Goal: Task Accomplishment & Management: Manage account settings

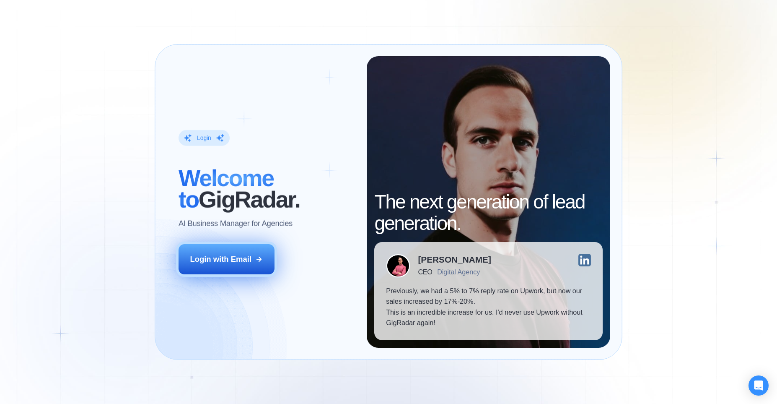
click at [223, 260] on div "Login with Email" at bounding box center [221, 259] width 62 height 11
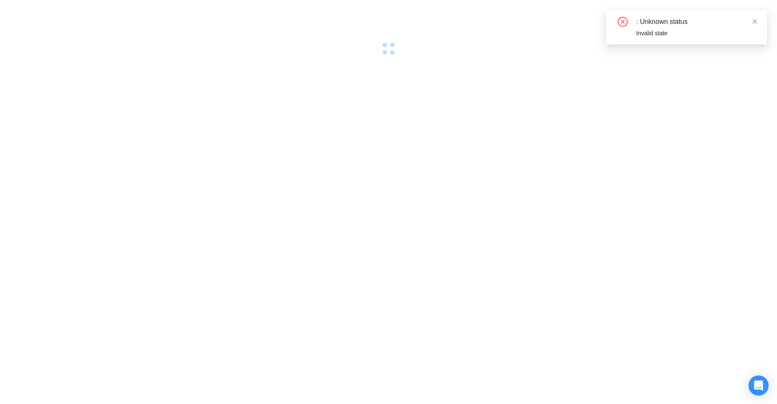
click at [546, 146] on div at bounding box center [388, 202] width 777 height 404
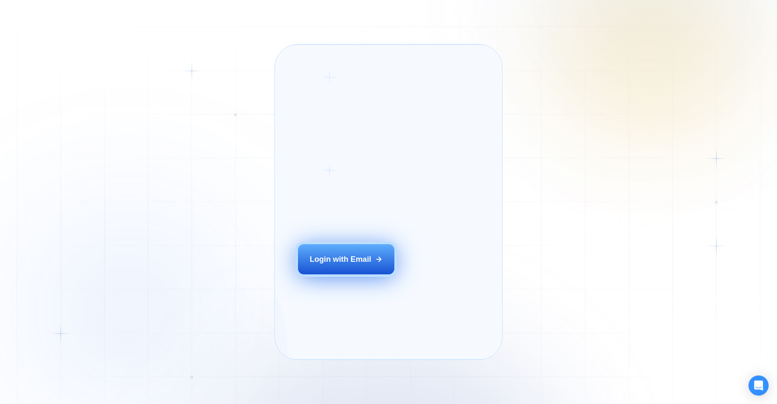
click at [313, 264] on div "Login with Email" at bounding box center [341, 259] width 62 height 11
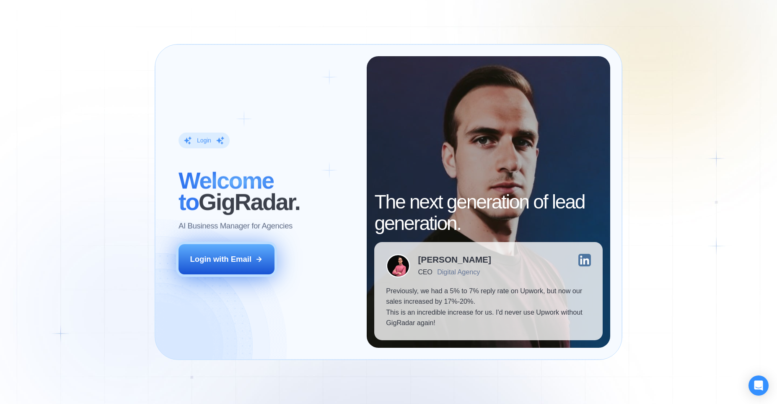
click at [233, 261] on div "Login with Email" at bounding box center [221, 259] width 62 height 11
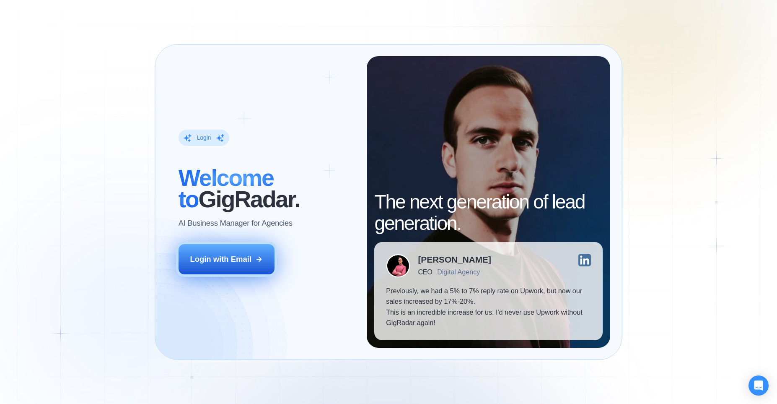
click at [240, 265] on button "Login with Email" at bounding box center [227, 259] width 96 height 30
click at [224, 269] on button "Login with Email" at bounding box center [227, 259] width 96 height 30
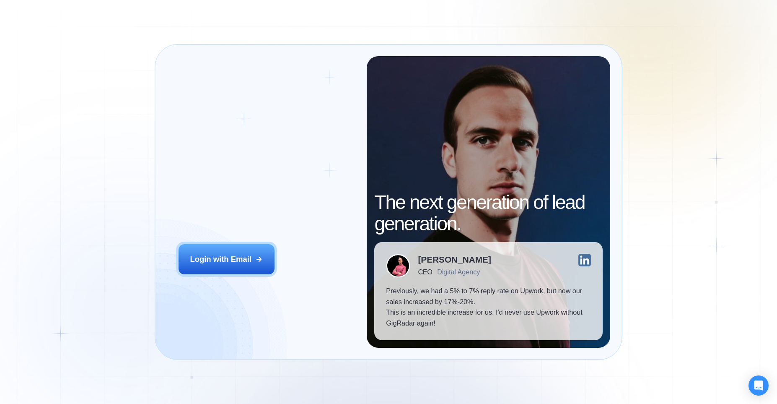
click at [114, 75] on div "Login ‍ Welcome to GigRadar. AI Business Manager for Agencies Login with Email …" at bounding box center [388, 202] width 777 height 404
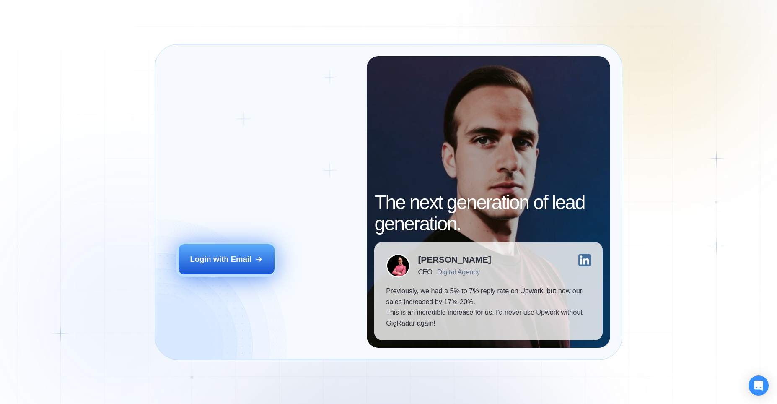
click at [231, 259] on div "Login with Email" at bounding box center [221, 259] width 62 height 11
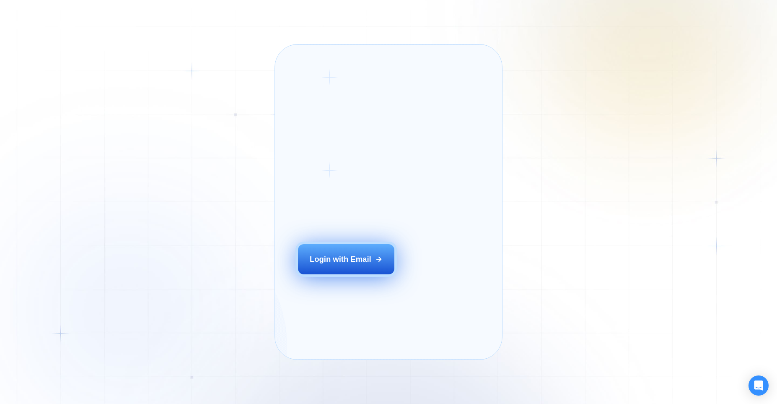
click at [334, 264] on div "Login with Email" at bounding box center [341, 259] width 62 height 11
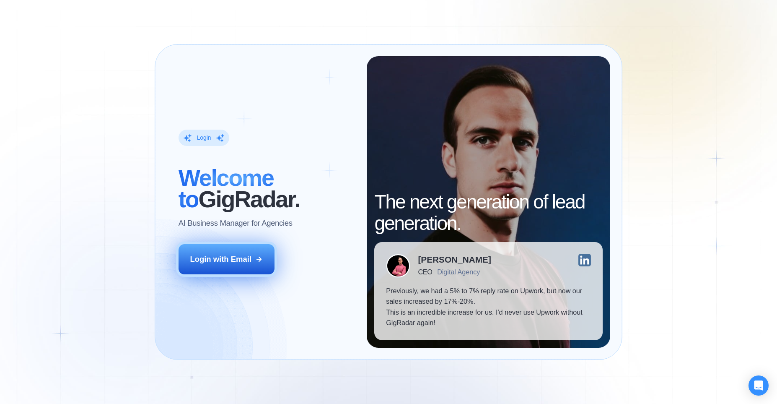
click at [251, 264] on div "Login with Email" at bounding box center [221, 259] width 62 height 11
